Goal: Task Accomplishment & Management: Use online tool/utility

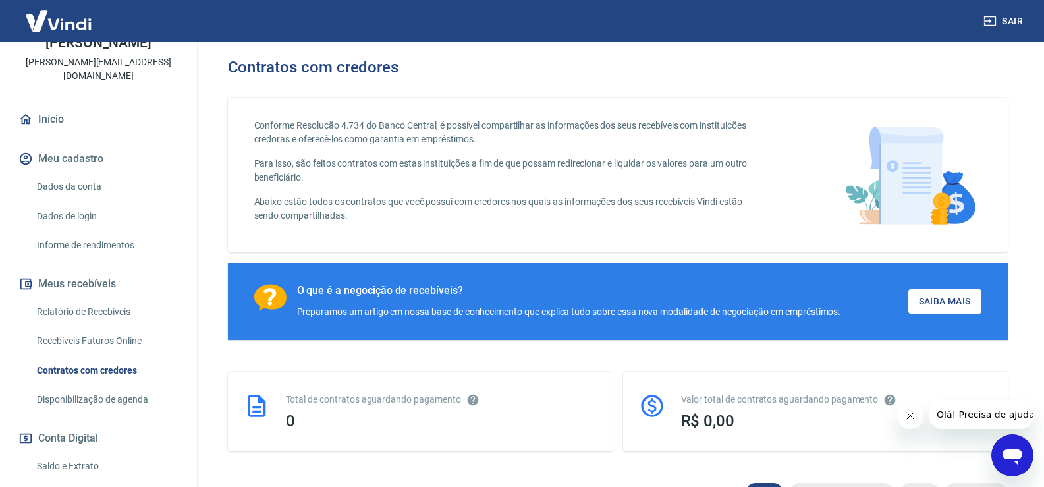
scroll to position [132, 0]
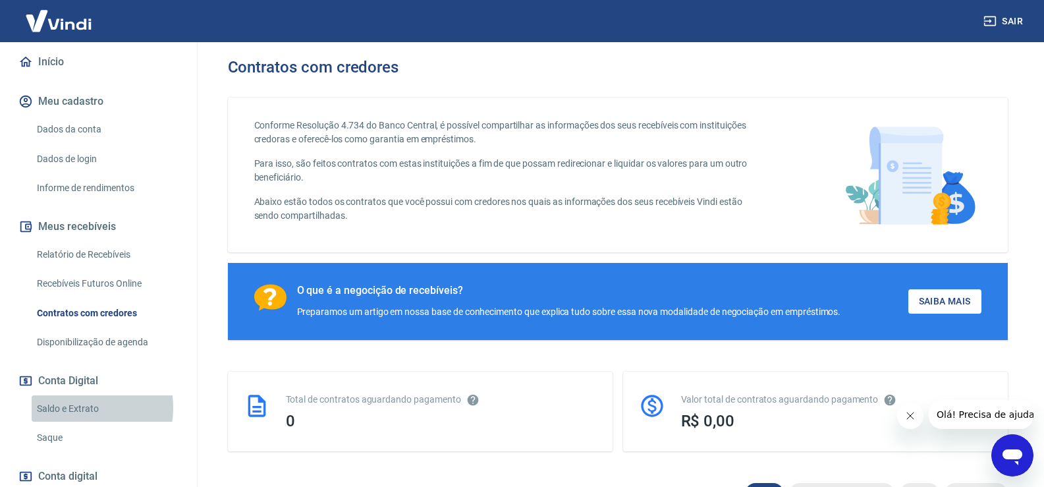
click at [73, 395] on link "Saldo e Extrato" at bounding box center [107, 408] width 150 height 27
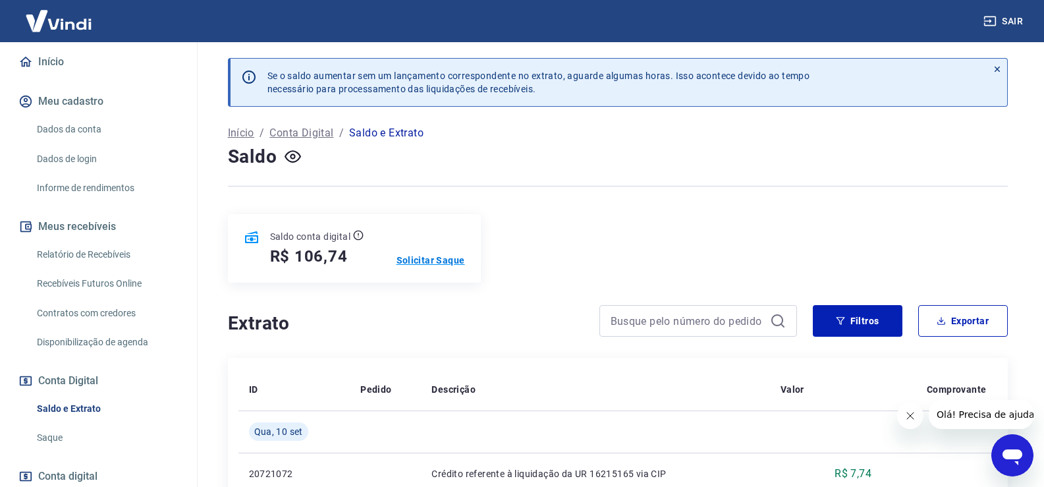
click at [429, 260] on p "Solicitar Saque" at bounding box center [431, 260] width 69 height 13
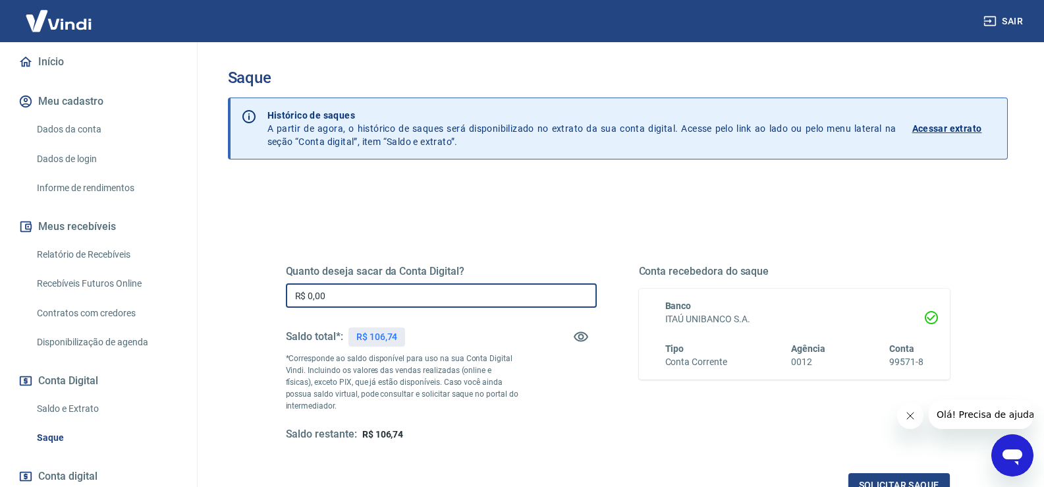
click at [384, 293] on input "R$ 0,00" at bounding box center [441, 295] width 311 height 24
type input "R$ 106,00"
click at [880, 481] on button "Solicitar saque" at bounding box center [899, 485] width 101 height 24
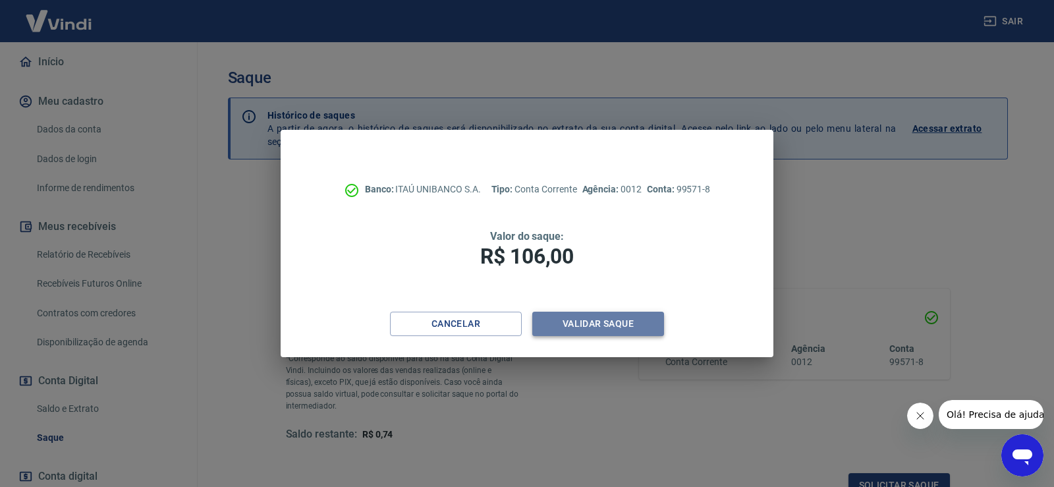
click at [590, 316] on button "Validar saque" at bounding box center [598, 324] width 132 height 24
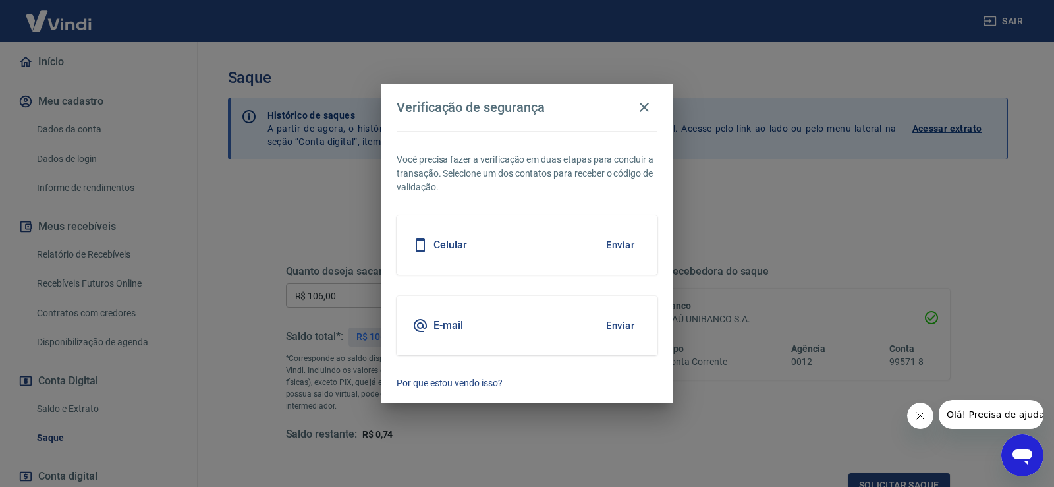
scroll to position [11, 0]
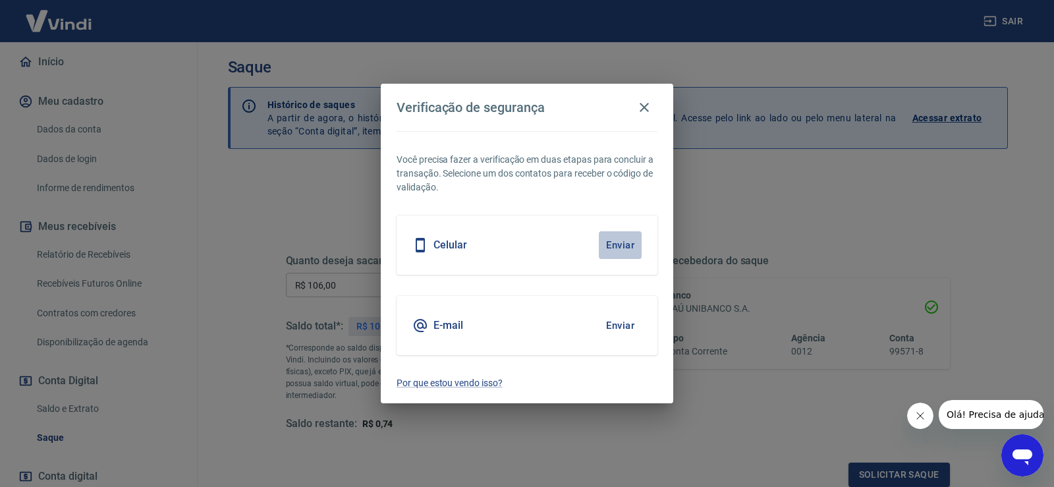
click at [612, 243] on button "Enviar" at bounding box center [620, 245] width 43 height 28
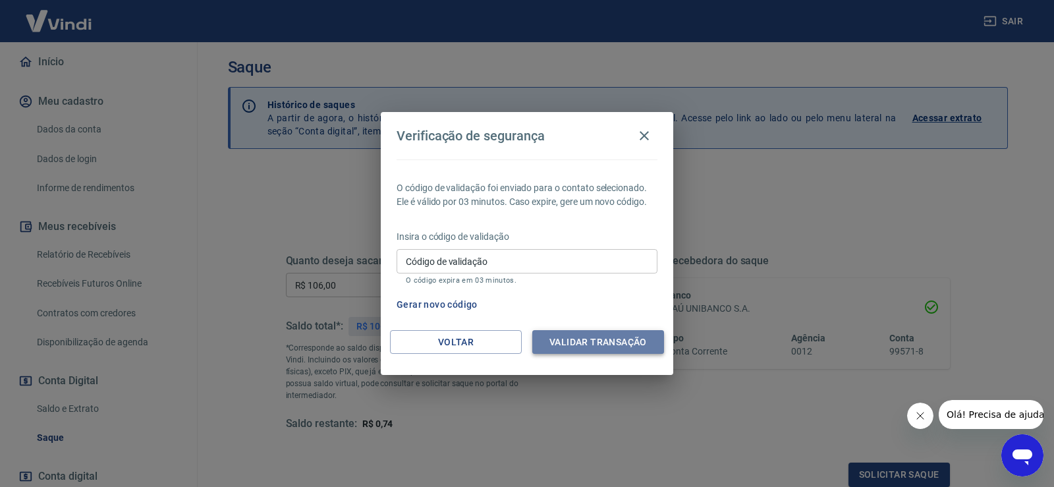
click at [573, 341] on button "Validar transação" at bounding box center [598, 342] width 132 height 24
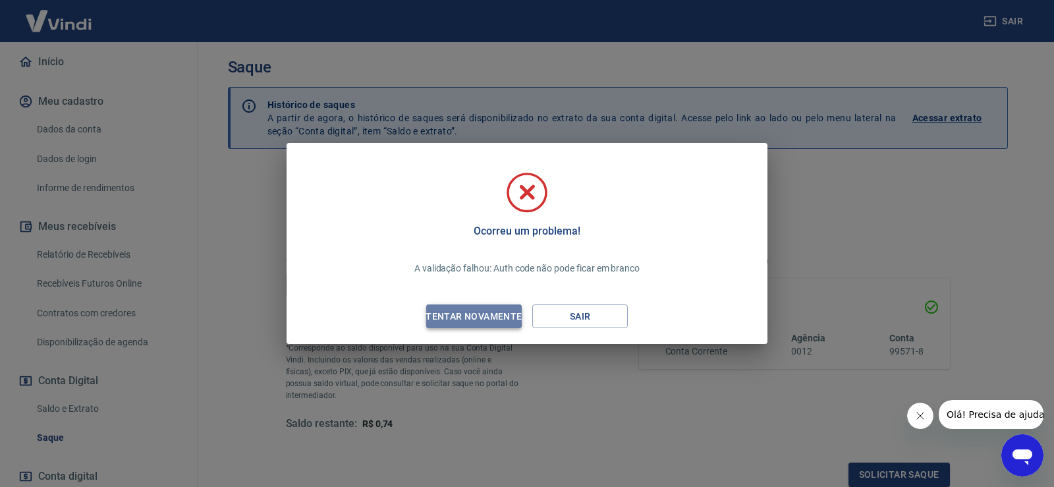
click at [494, 314] on div "Tentar novamente" at bounding box center [474, 316] width 128 height 16
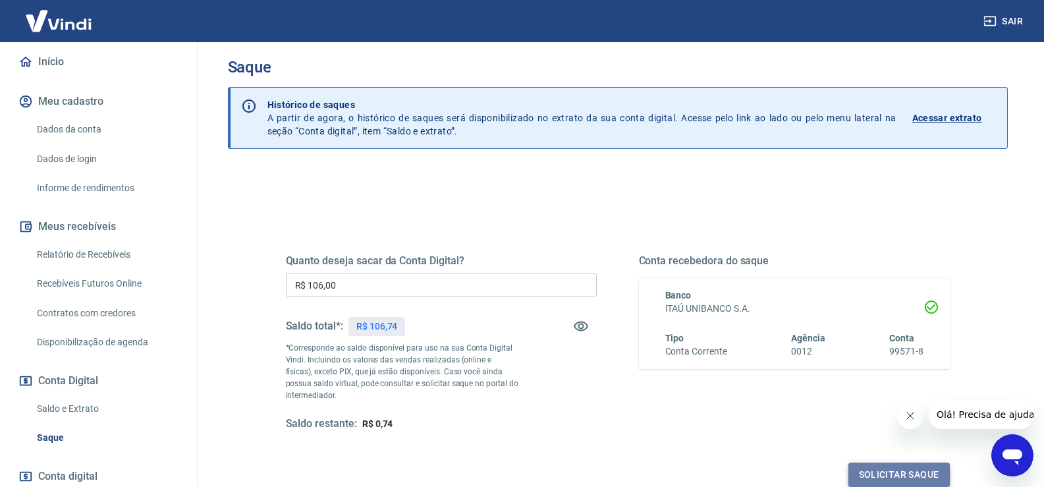
click at [877, 470] on button "Solicitar saque" at bounding box center [899, 475] width 101 height 24
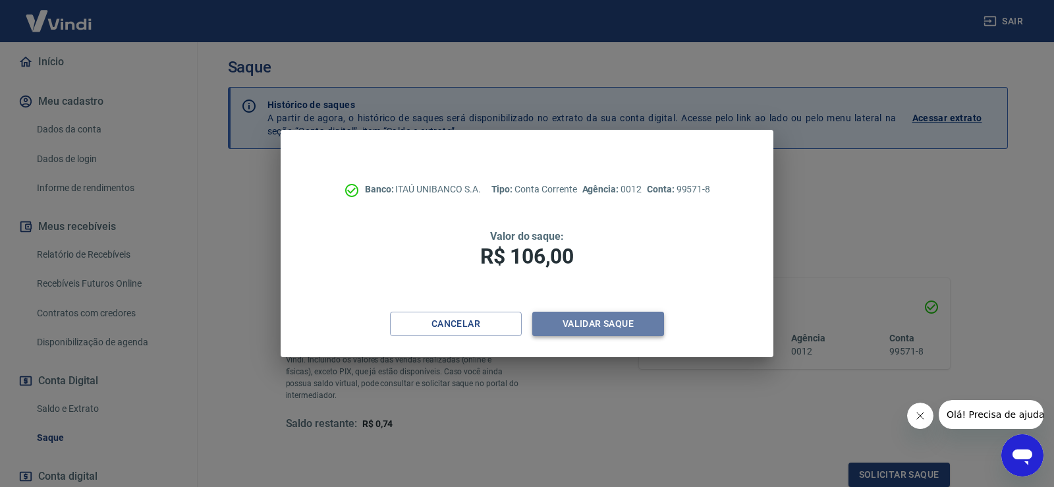
click at [600, 324] on button "Validar saque" at bounding box center [598, 324] width 132 height 24
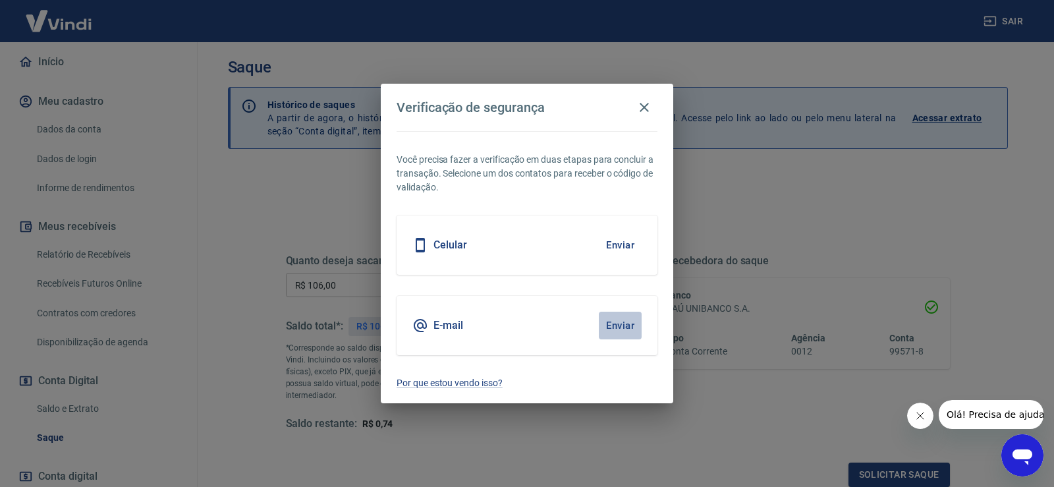
click at [614, 326] on button "Enviar" at bounding box center [620, 326] width 43 height 28
click at [645, 104] on icon "button" at bounding box center [644, 107] width 16 height 16
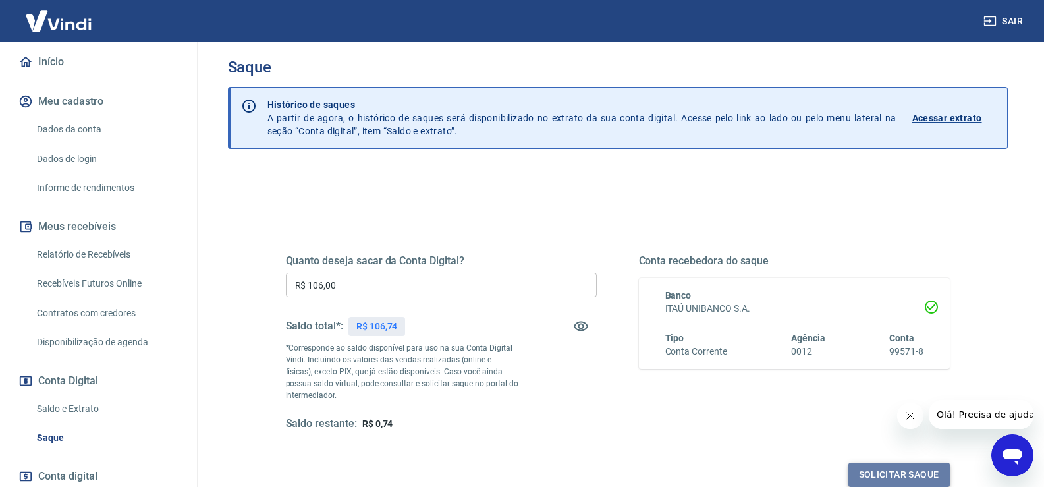
click at [880, 475] on button "Solicitar saque" at bounding box center [899, 475] width 101 height 24
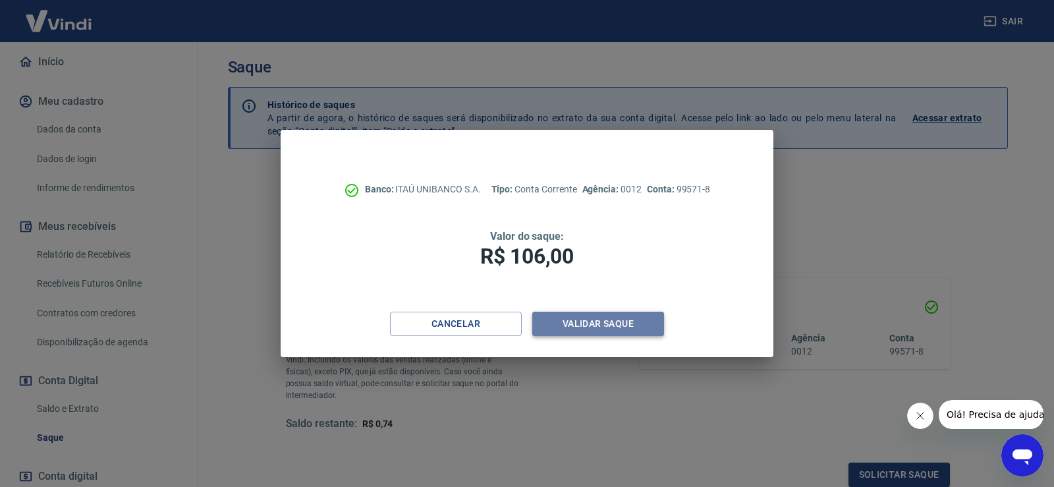
click at [584, 327] on button "Validar saque" at bounding box center [598, 324] width 132 height 24
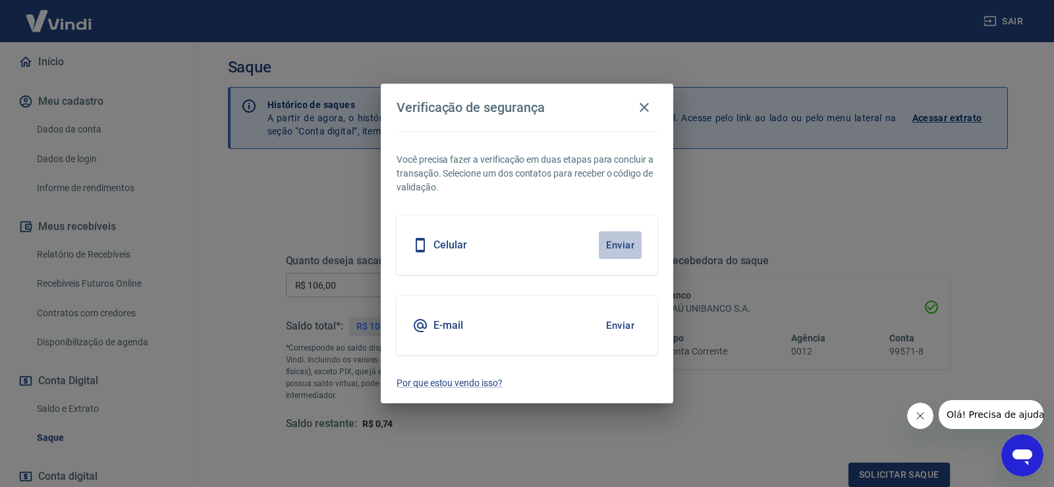
click at [615, 244] on button "Enviar" at bounding box center [620, 245] width 43 height 28
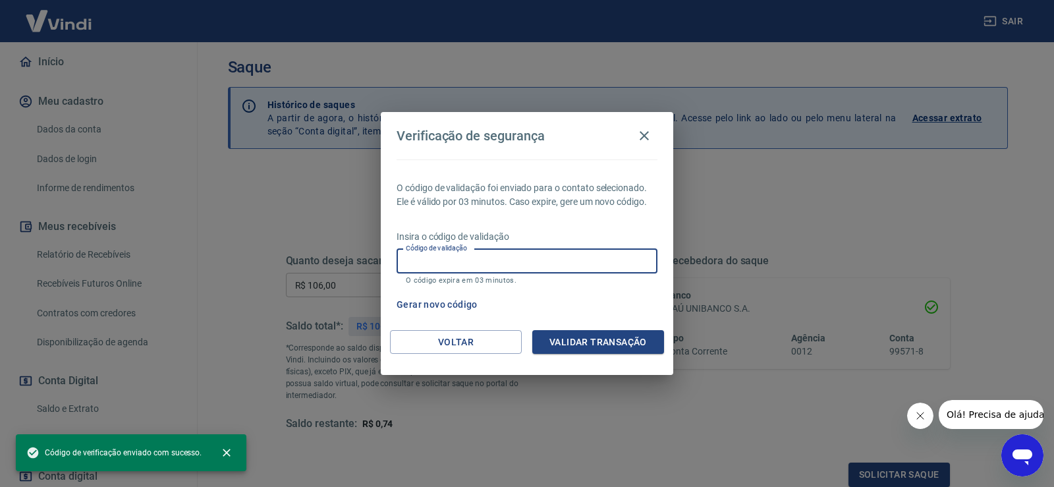
click at [508, 259] on input "Código de validação" at bounding box center [527, 261] width 261 height 24
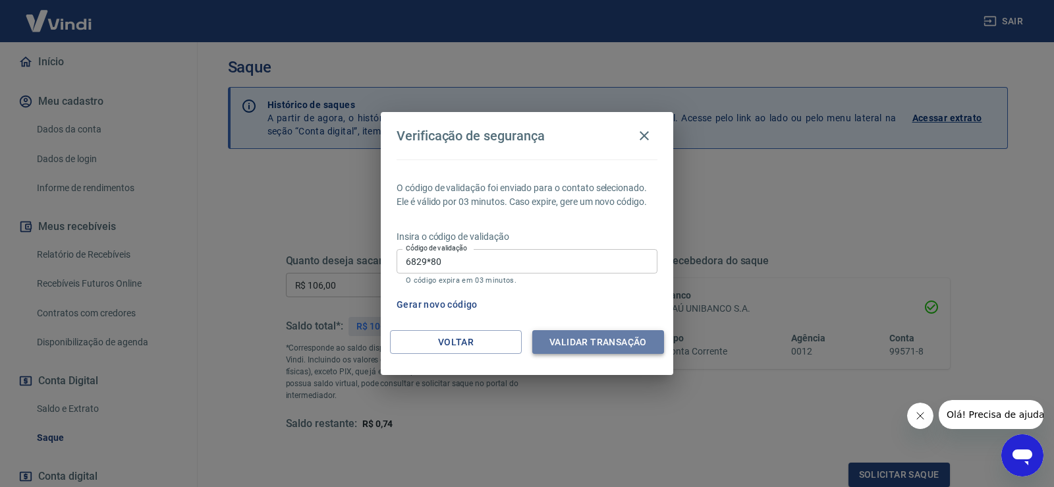
click at [564, 347] on button "Validar transação" at bounding box center [598, 342] width 132 height 24
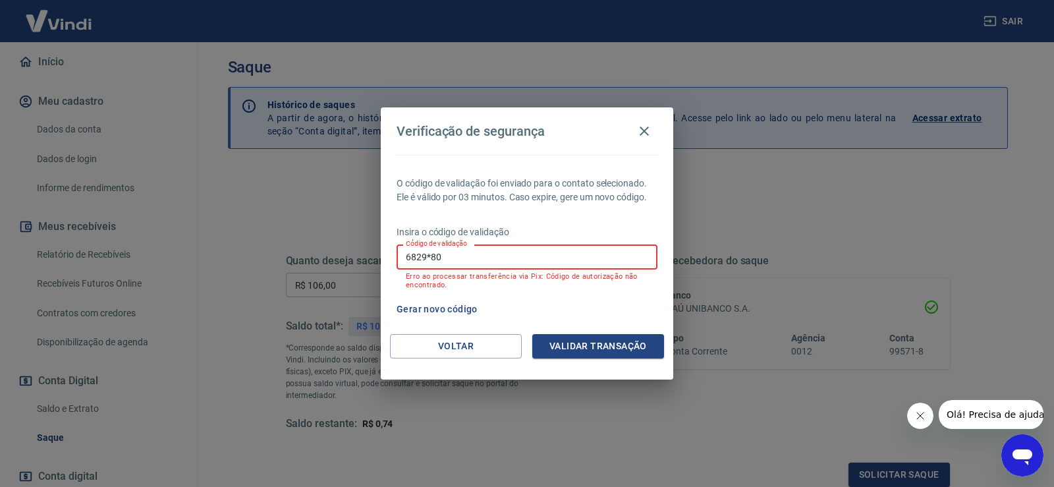
click at [445, 259] on input "6829*80" at bounding box center [527, 256] width 261 height 24
click at [585, 353] on button "Validar transação" at bounding box center [598, 346] width 132 height 24
click at [442, 256] on input "682980" at bounding box center [527, 256] width 261 height 24
type input "6"
type input "439925"
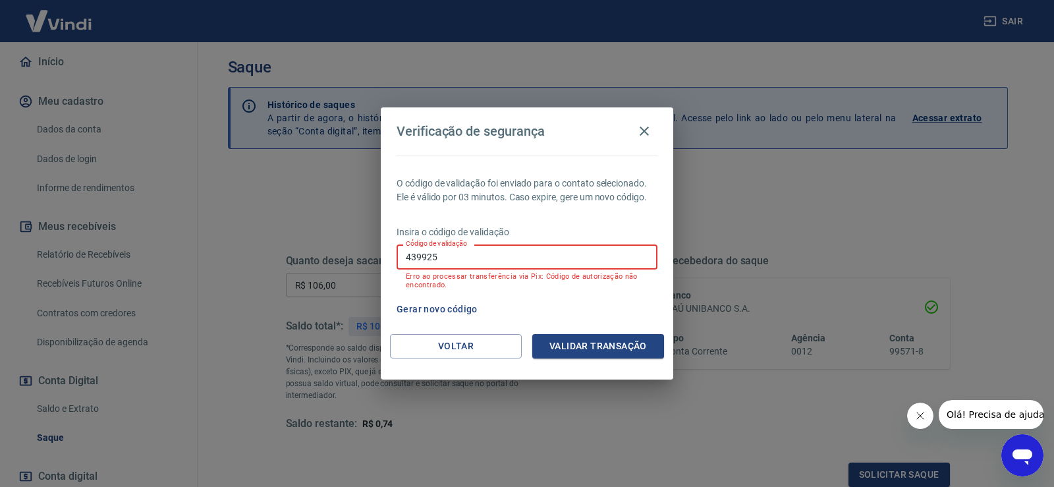
click at [600, 347] on button "Validar transação" at bounding box center [598, 346] width 132 height 24
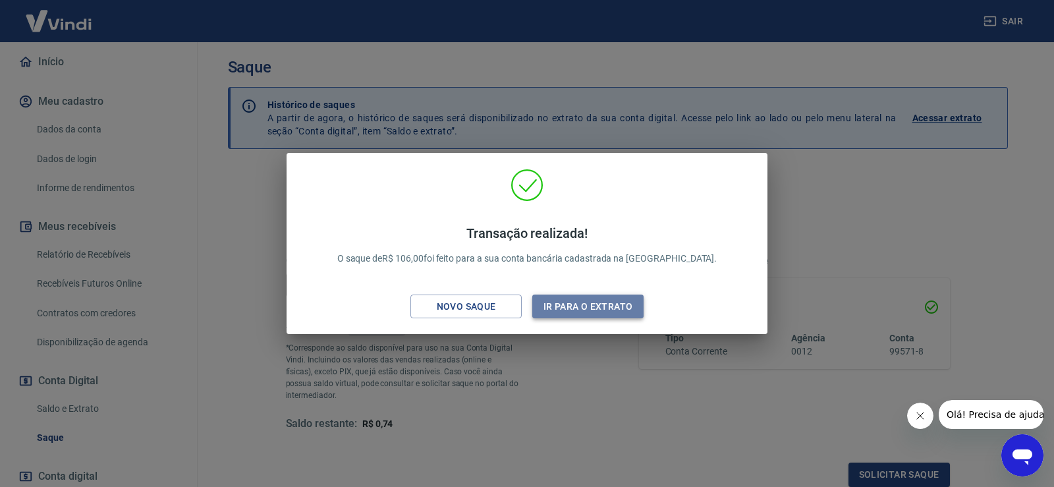
click at [569, 300] on button "Ir para o extrato" at bounding box center [587, 307] width 111 height 24
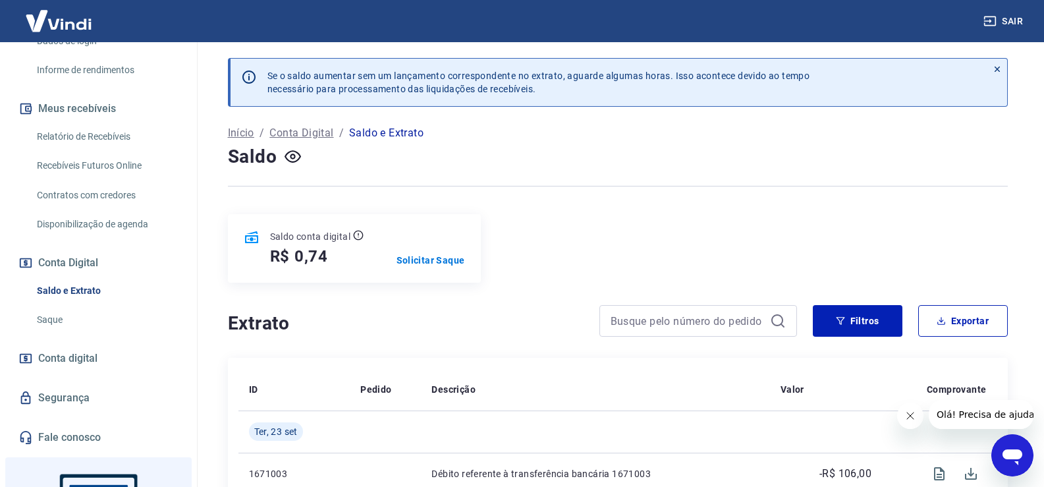
scroll to position [264, 0]
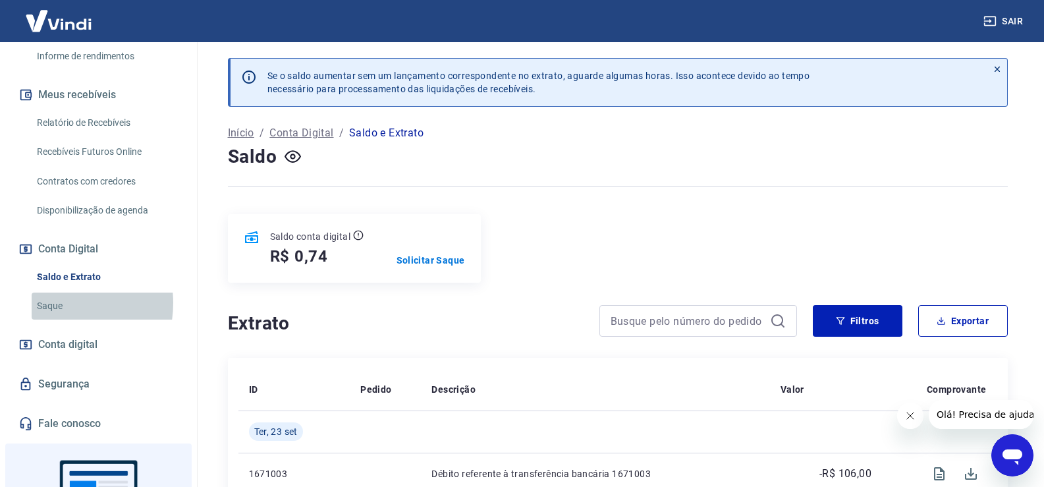
click at [56, 293] on link "Saque" at bounding box center [107, 306] width 150 height 27
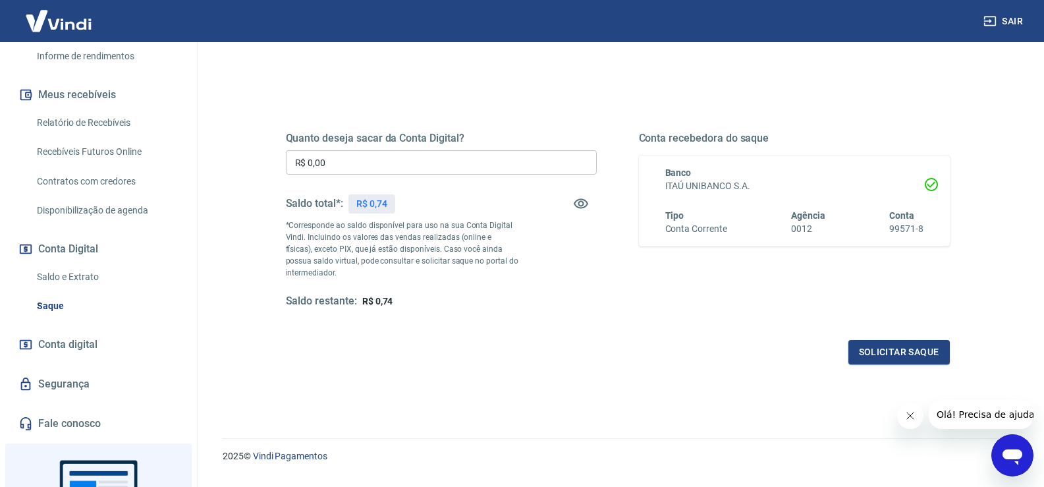
scroll to position [165, 0]
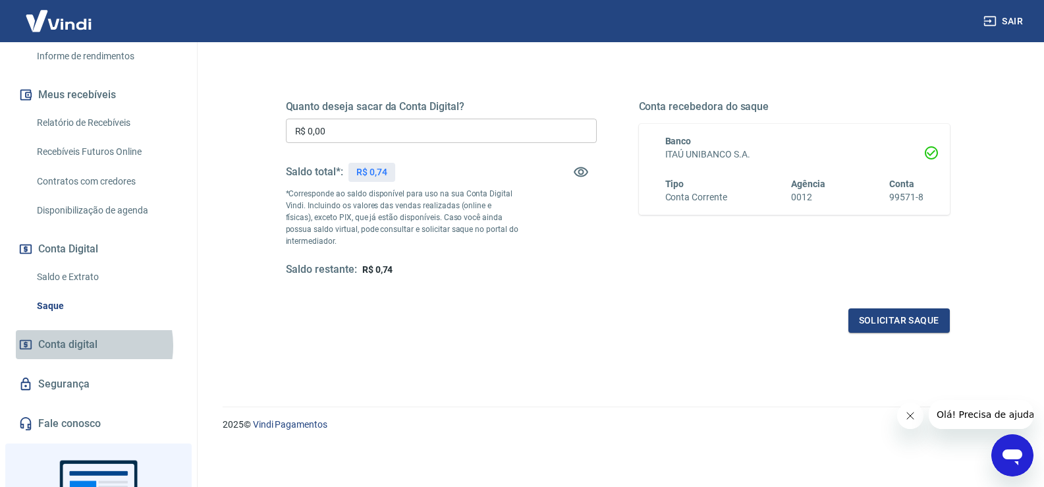
click at [79, 335] on span "Conta digital" at bounding box center [67, 344] width 59 height 18
